Goal: Information Seeking & Learning: Ask a question

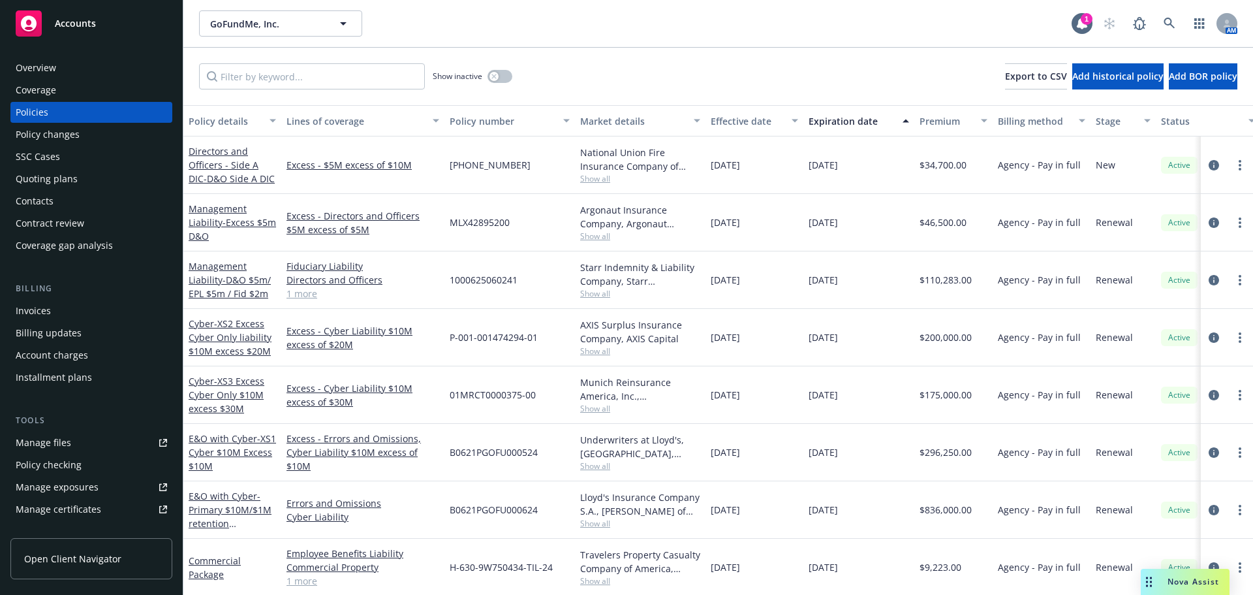
click at [63, 25] on span "Accounts" at bounding box center [75, 23] width 41 height 10
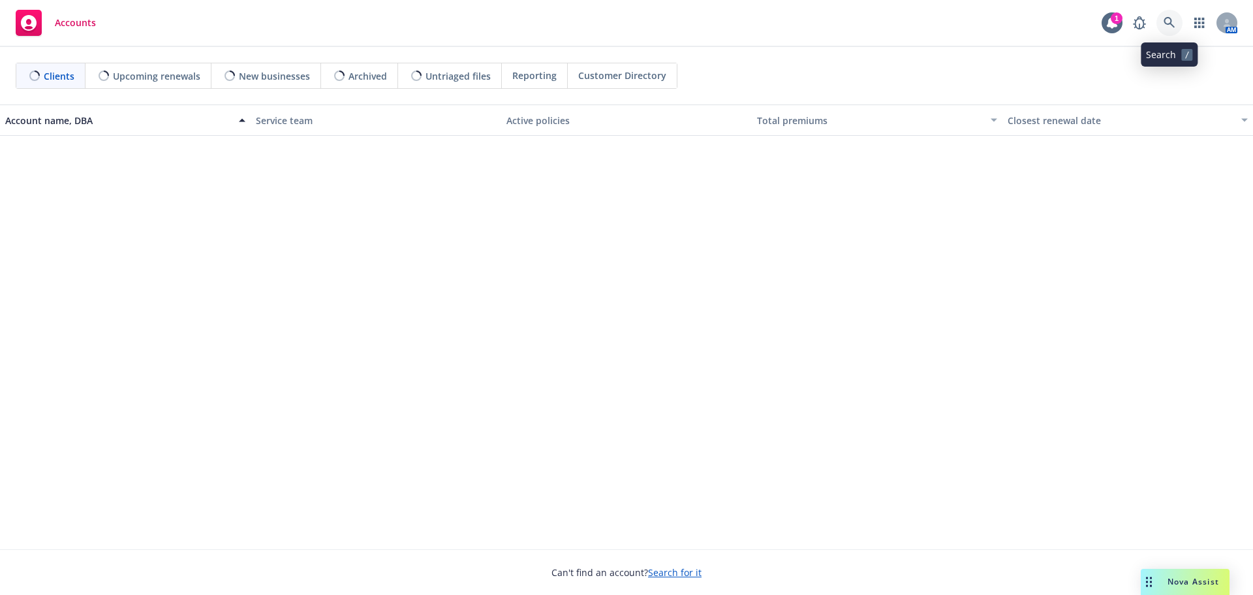
click at [1166, 20] on icon at bounding box center [1170, 23] width 12 height 12
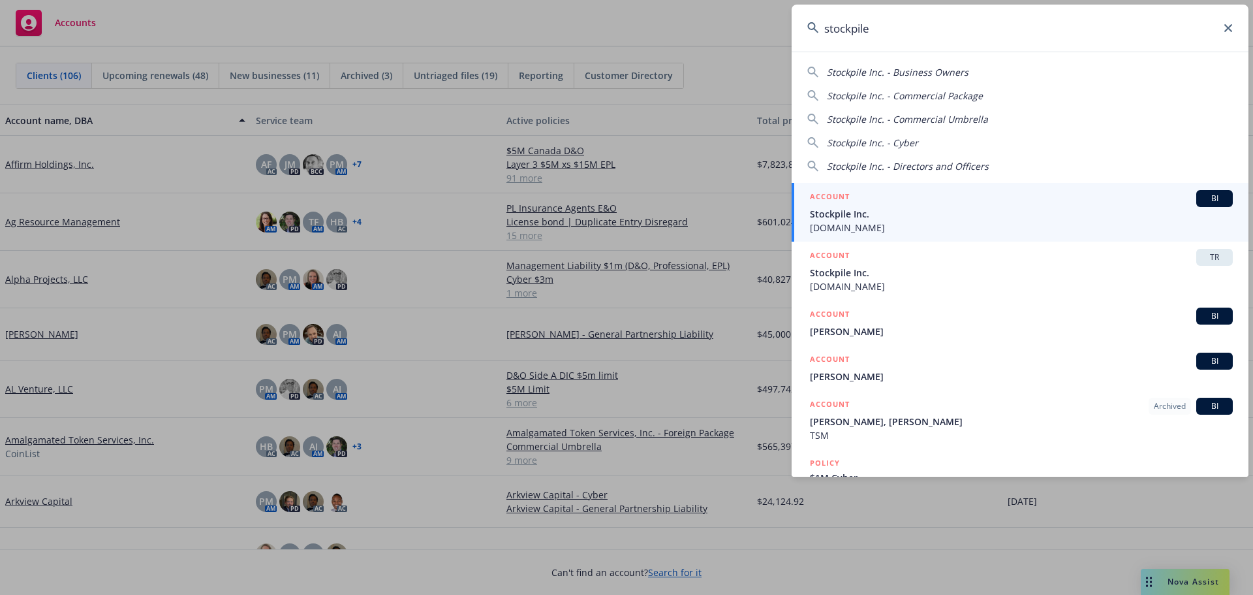
type input "stockpile"
click at [854, 210] on span "Stockpile Inc." at bounding box center [1021, 214] width 423 height 14
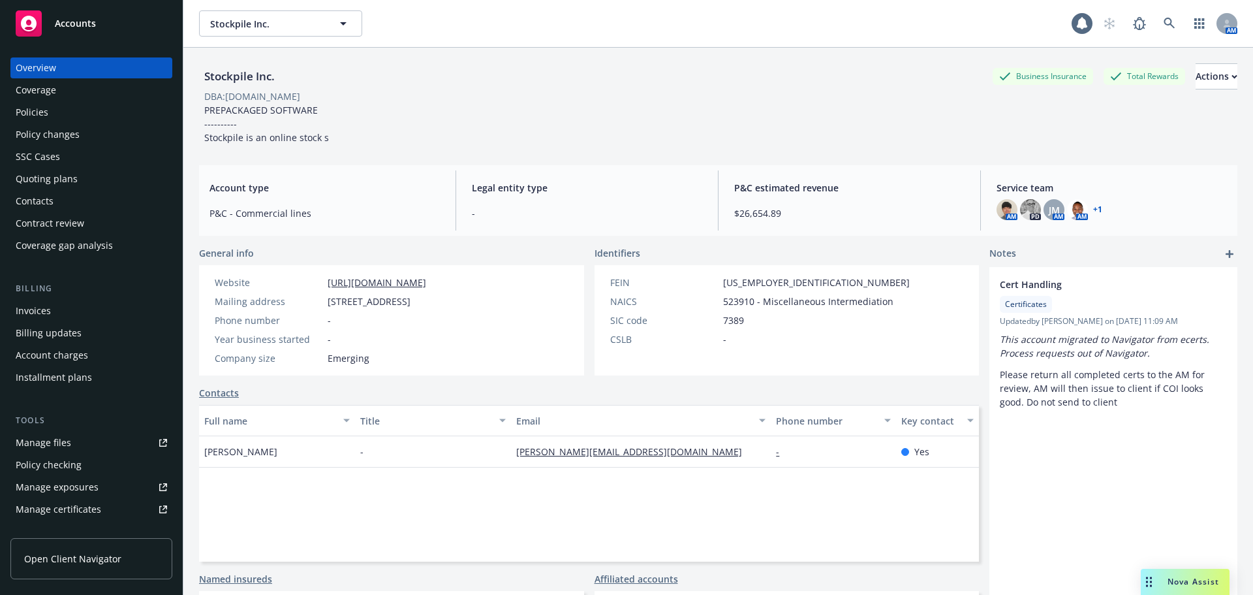
click at [34, 111] on div "Policies" at bounding box center [32, 112] width 33 height 21
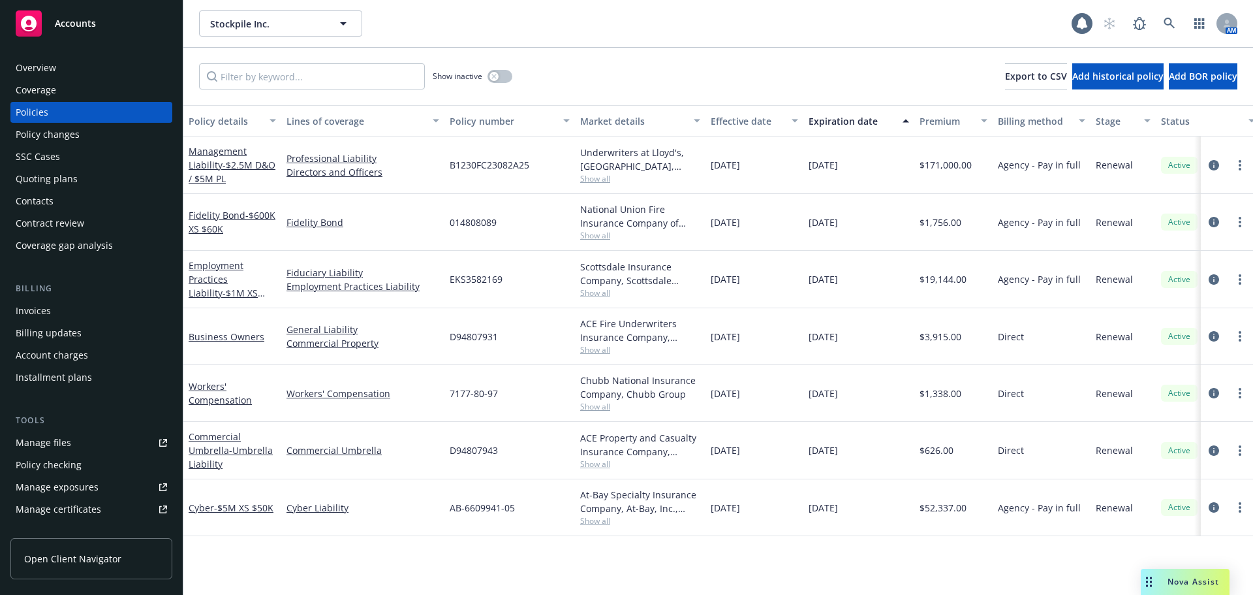
click at [37, 60] on div "Overview" at bounding box center [36, 67] width 40 height 21
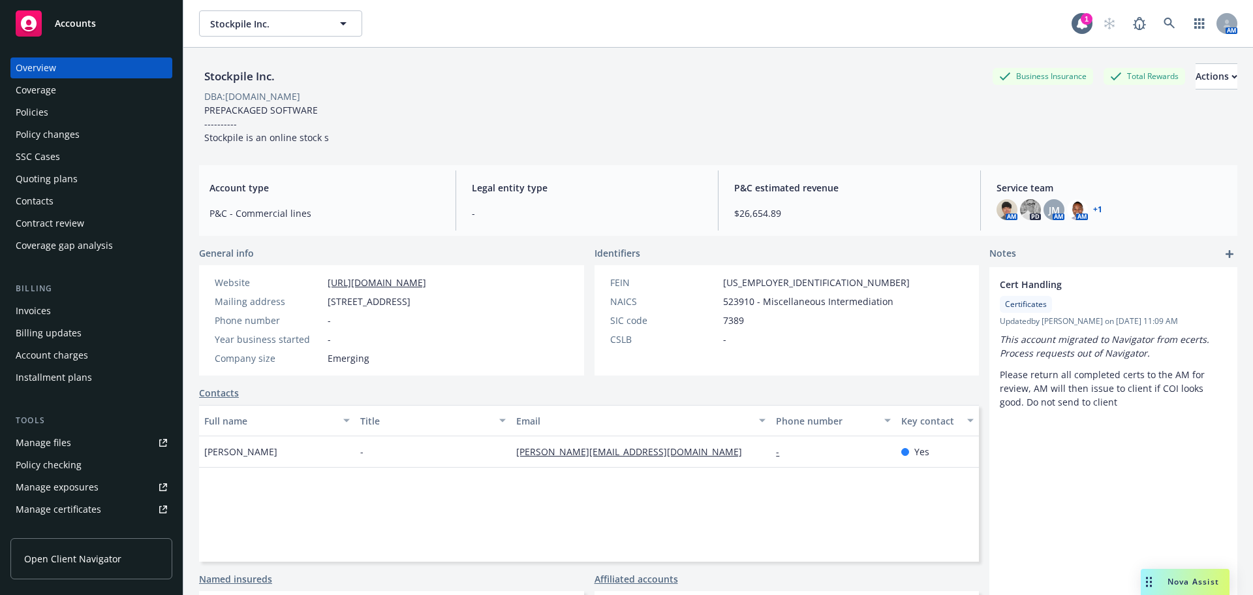
click at [1093, 208] on link "+ 1" at bounding box center [1097, 210] width 9 height 8
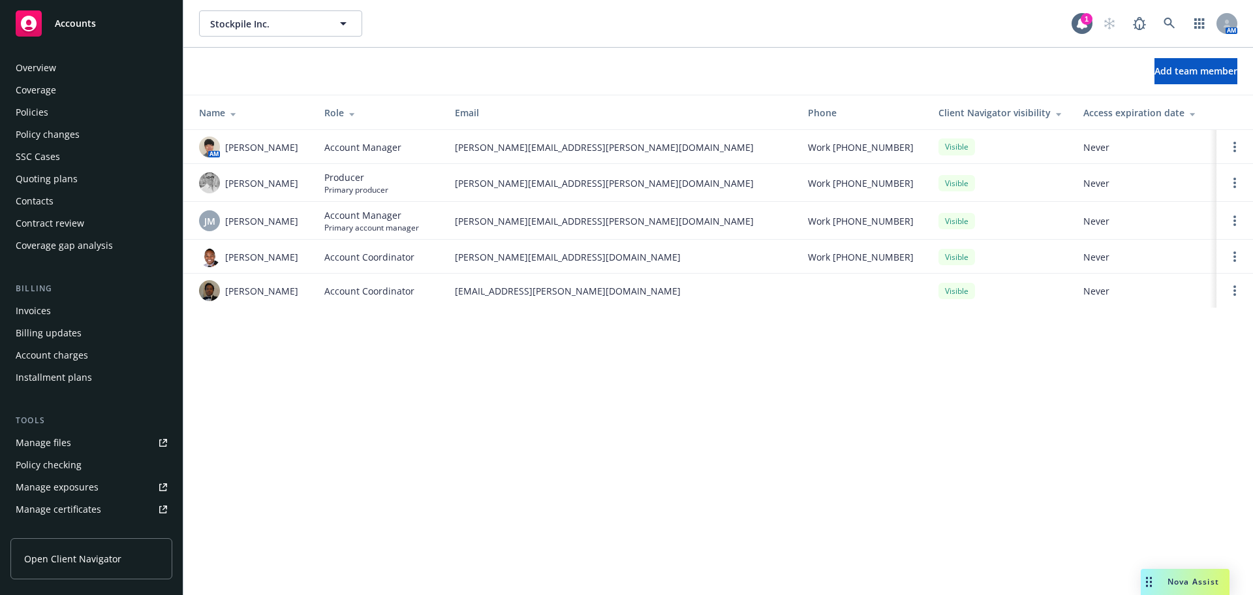
click at [37, 110] on div "Policies" at bounding box center [32, 112] width 33 height 21
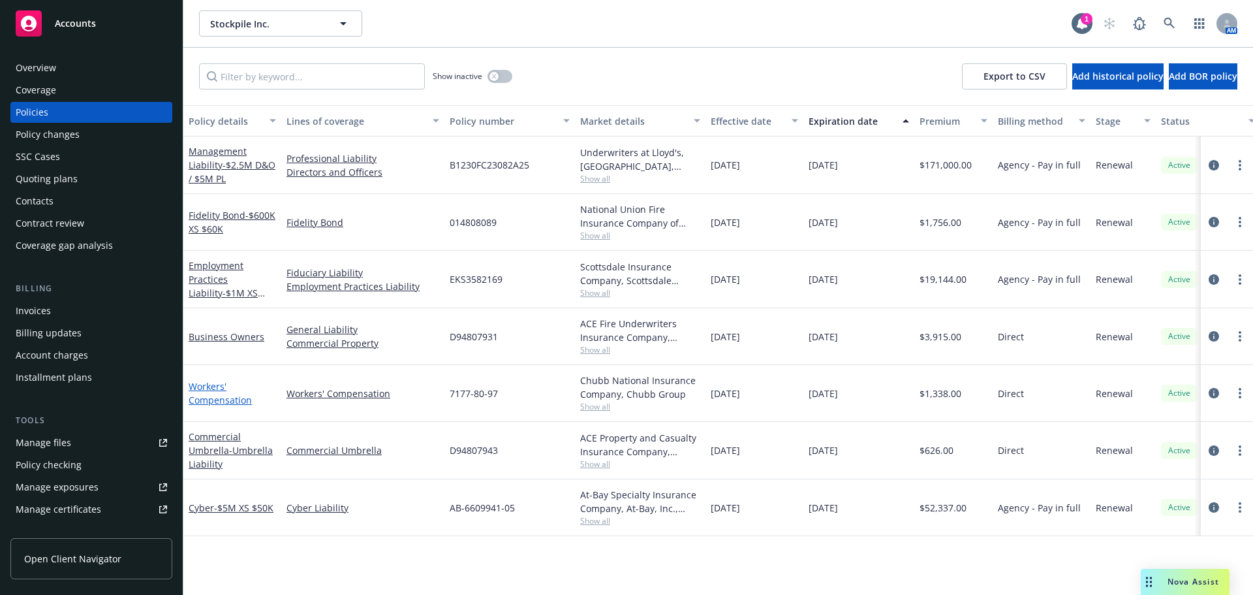
click at [228, 401] on link "Workers' Compensation" at bounding box center [220, 393] width 63 height 26
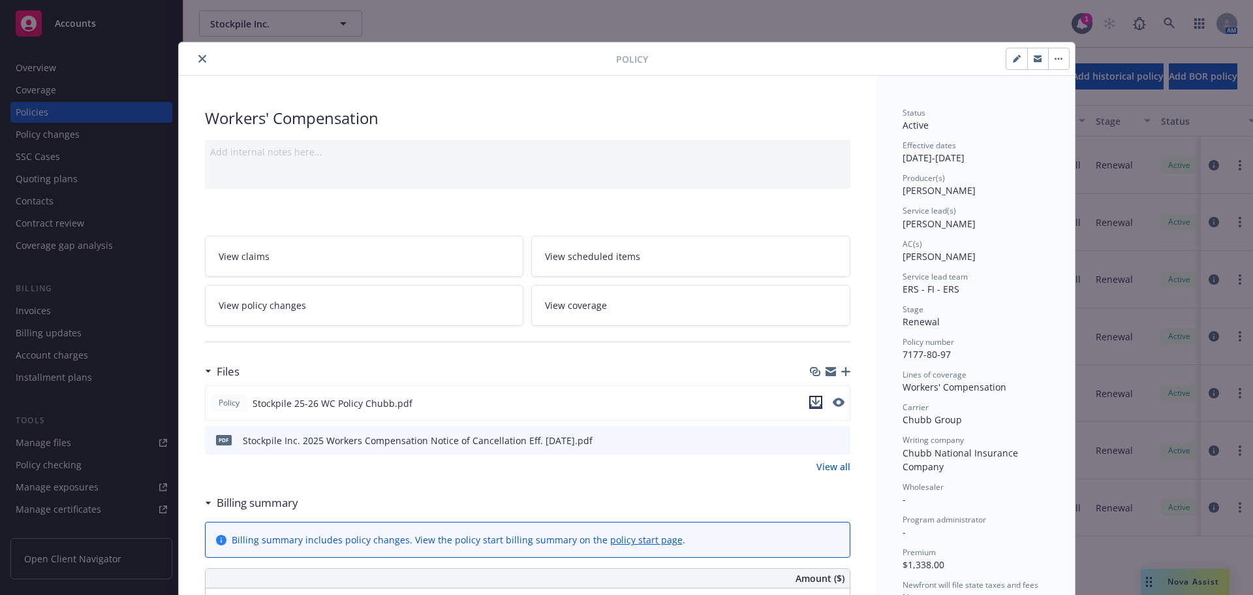
click at [811, 400] on icon "download file" at bounding box center [816, 402] width 10 height 10
click at [1188, 583] on div "Policy Workers' Compensation Add internal notes here... View claims View schedu…" at bounding box center [626, 297] width 1253 height 595
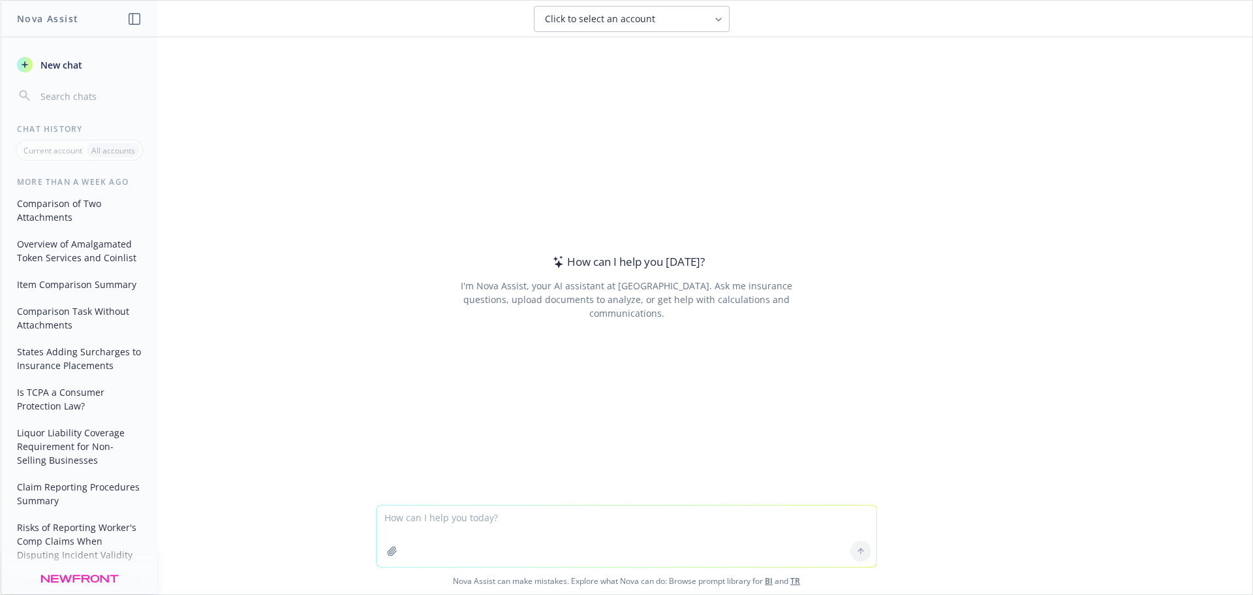
click at [454, 519] on textarea at bounding box center [627, 535] width 500 height 61
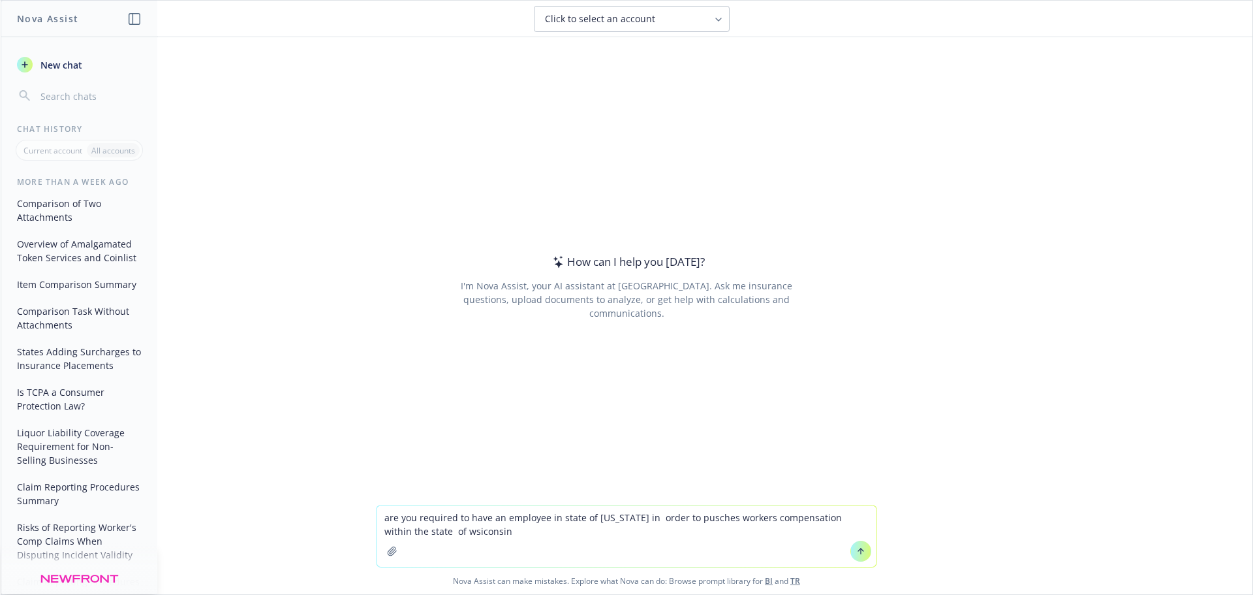
click at [555, 518] on textarea "are you required to have an employee in state of [US_STATE] in order to pusches…" at bounding box center [627, 535] width 500 height 61
type textarea "are you required to have an employee in the state of [US_STATE] in order to pur…"
click at [861, 552] on icon at bounding box center [861, 550] width 0 height 5
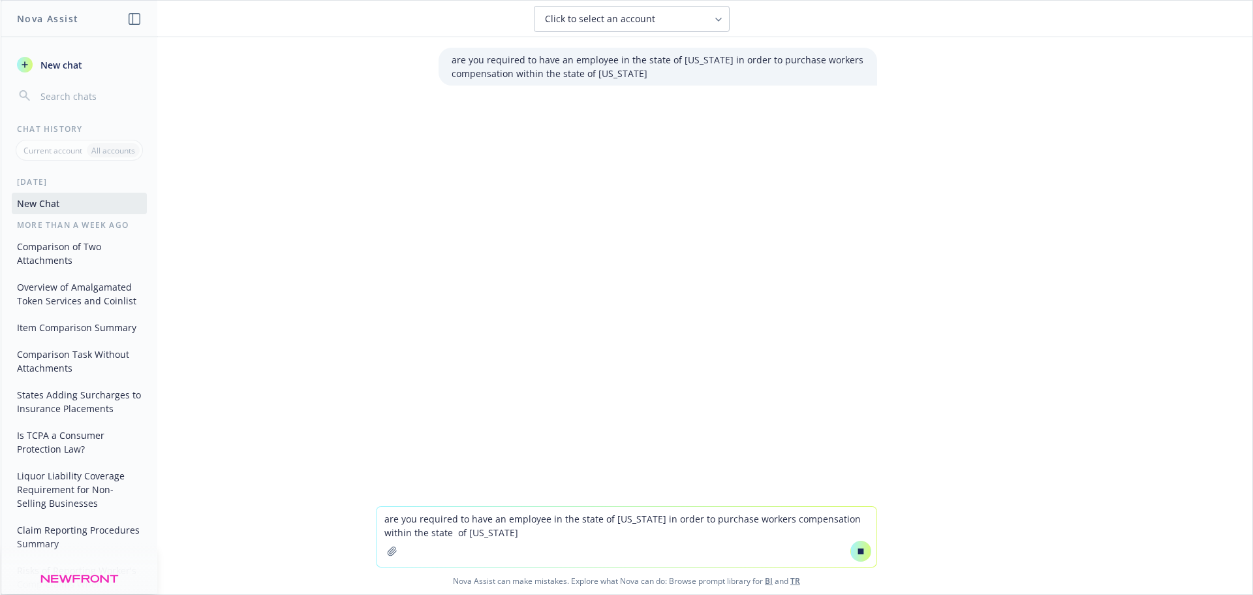
click at [648, 75] on p "are you required to have an employee in the state of [US_STATE] in order to pur…" at bounding box center [658, 66] width 412 height 27
click at [648, 74] on p "are you required to have an employee in the state of [US_STATE] in order to pur…" at bounding box center [658, 66] width 412 height 27
click at [62, 63] on span "New chat" at bounding box center [60, 65] width 44 height 14
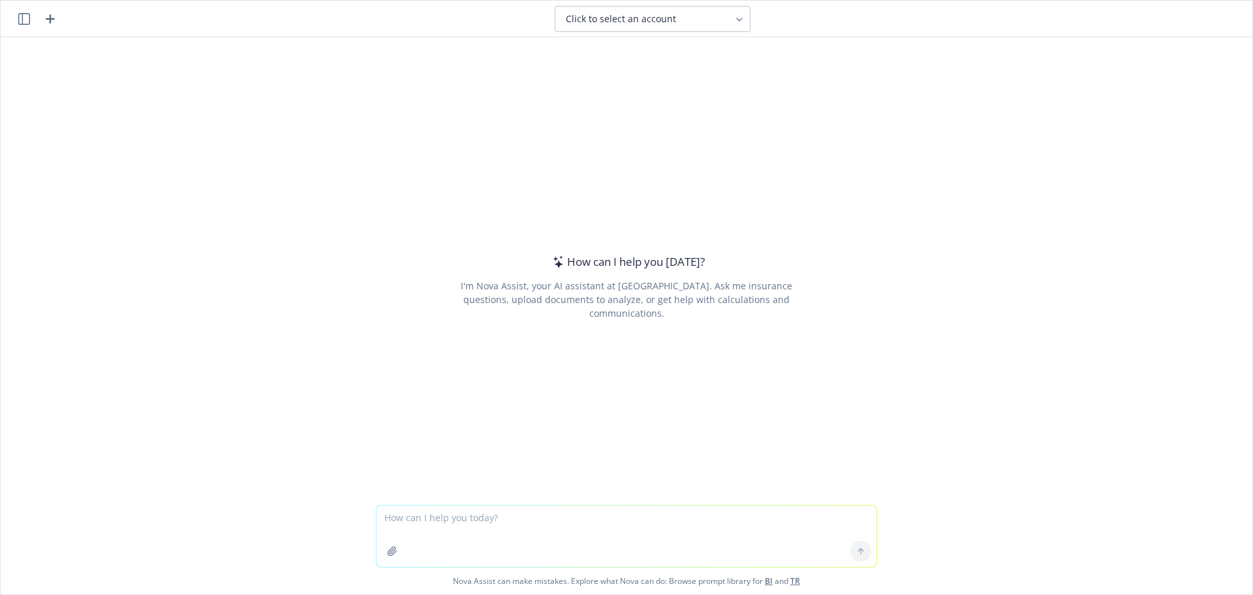
click at [505, 519] on textarea at bounding box center [627, 535] width 500 height 61
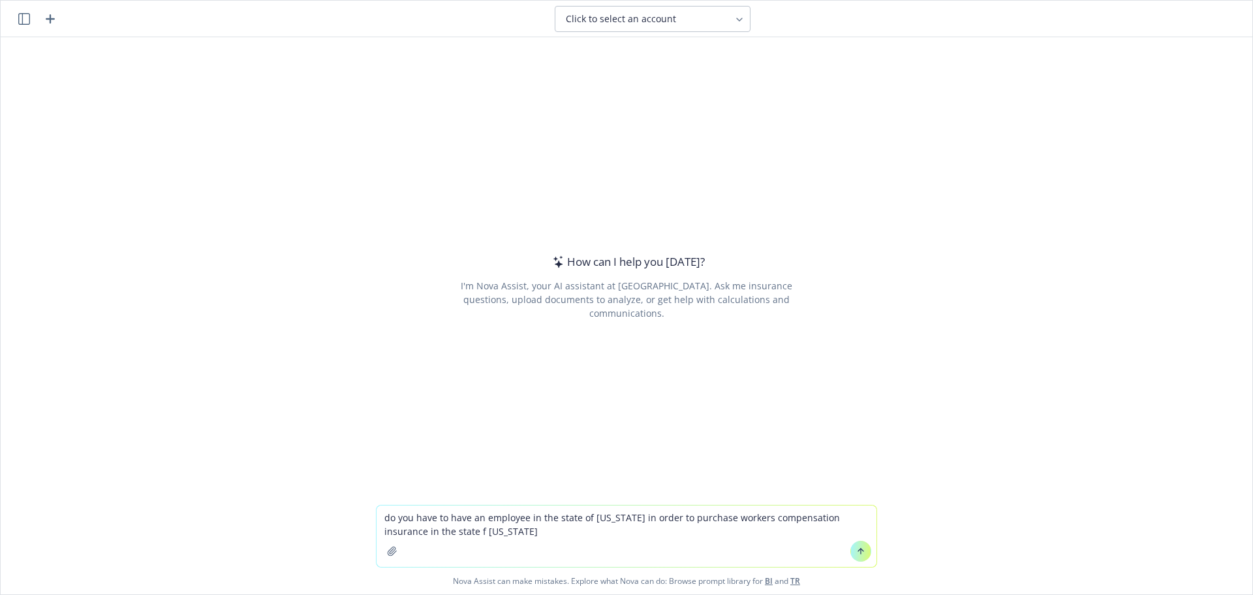
drag, startPoint x: 428, startPoint y: 529, endPoint x: 438, endPoint y: 529, distance: 9.8
click at [431, 529] on textarea "do you have to have an employee in the state of [US_STATE] in order to purchase…" at bounding box center [627, 535] width 500 height 61
type textarea "do you have to have an employee in the state of [US_STATE] in order to purchase…"
click at [861, 549] on icon at bounding box center [861, 550] width 0 height 5
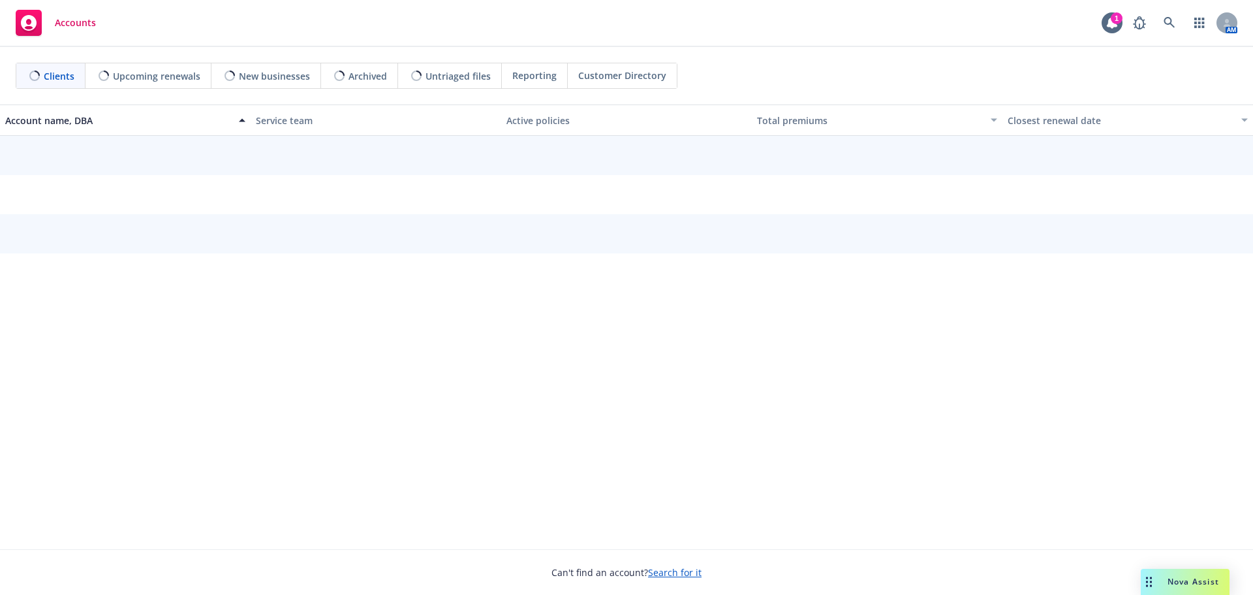
click at [1179, 584] on span "Nova Assist" at bounding box center [1194, 581] width 52 height 11
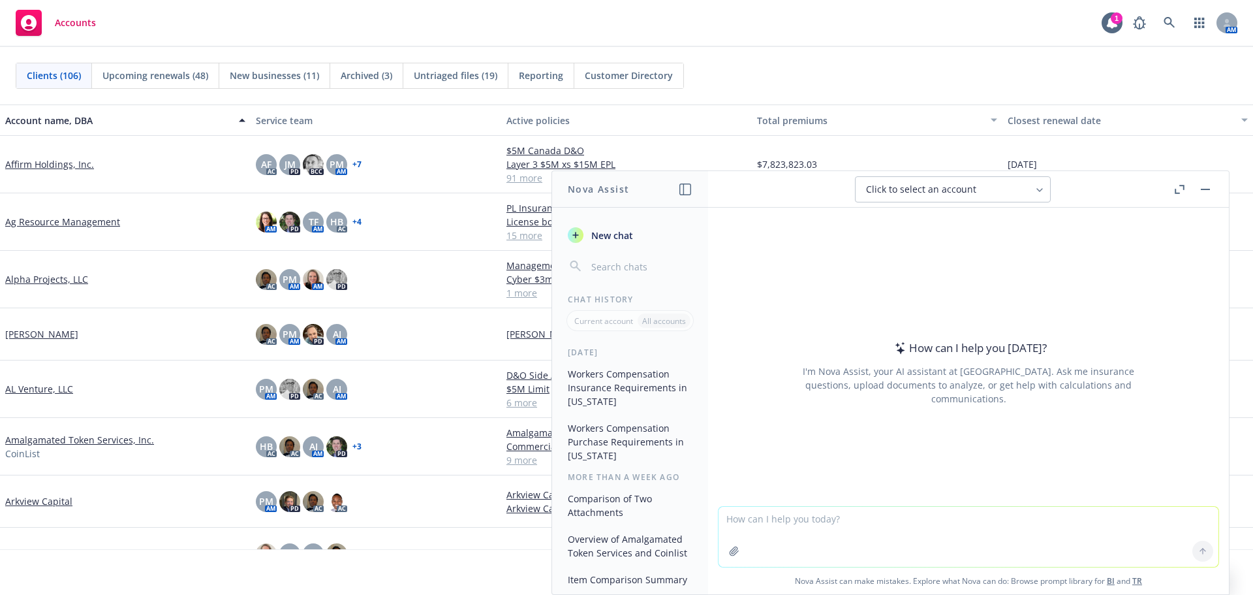
click at [802, 520] on textarea at bounding box center [969, 536] width 500 height 60
type textarea "which are the compulsory states for workers compensation"
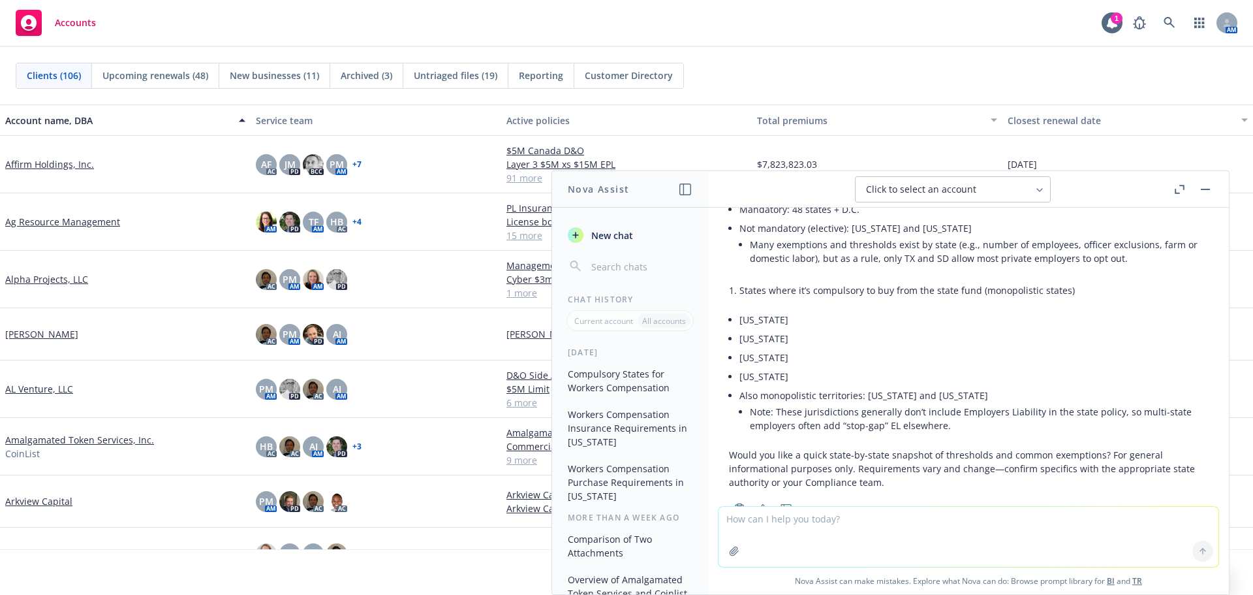
scroll to position [174, 0]
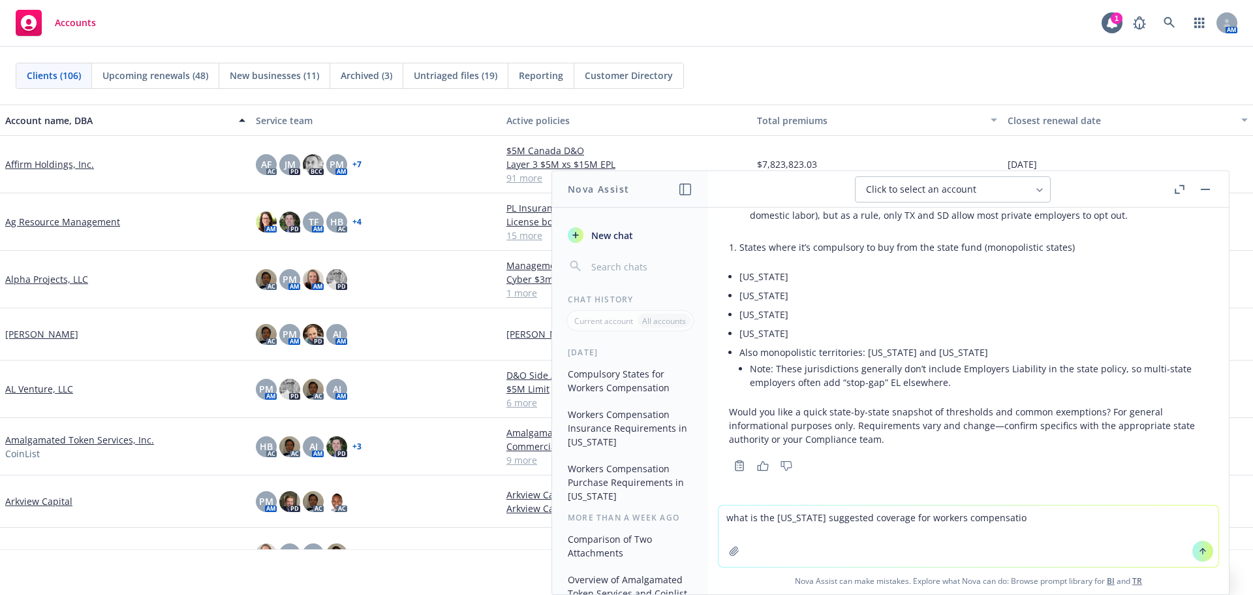
type textarea "what is the wisconsin suggested coverage for workers compensation"
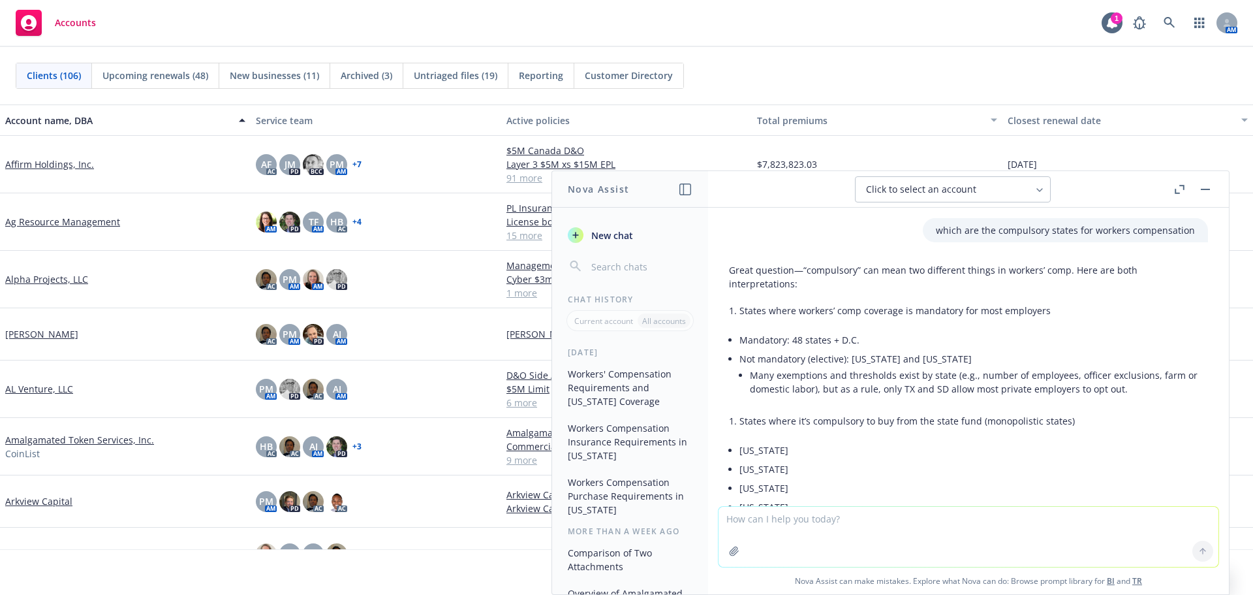
scroll to position [65, 0]
